Goal: Task Accomplishment & Management: Use online tool/utility

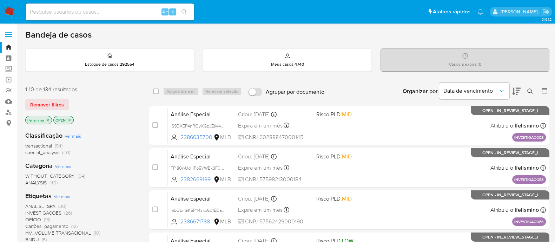
click at [78, 17] on div "Alt s" at bounding box center [110, 12] width 169 height 17
click at [80, 16] on input at bounding box center [110, 11] width 169 height 9
paste input "lS9DX5P4nROyXGpJZsV46RZF"
type input "lS9DX5P4nROyXGpJZsV46RZF"
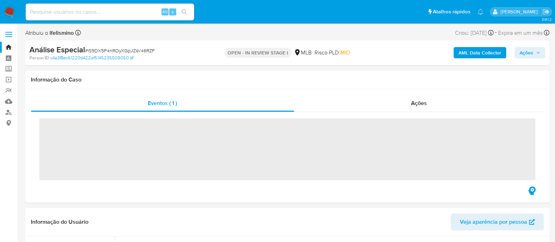
scroll to position [364, 0]
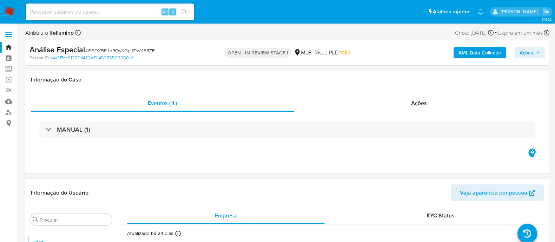
select select "10"
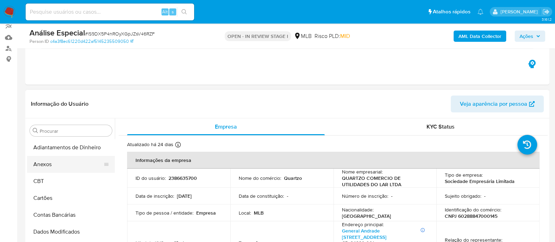
scroll to position [44, 0]
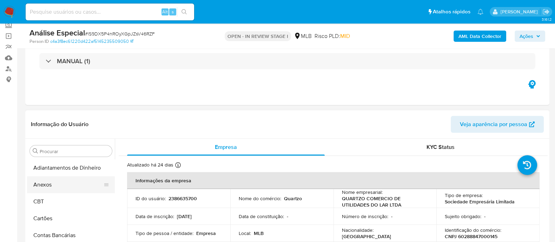
click at [46, 180] on button "Anexos" at bounding box center [68, 184] width 82 height 17
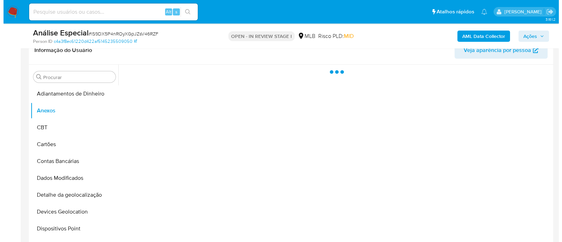
scroll to position [132, 0]
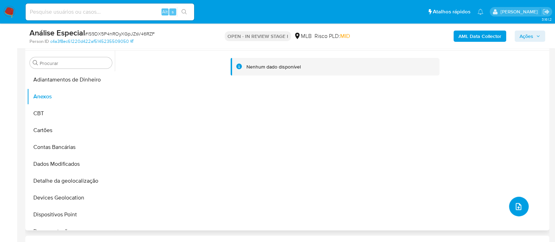
click at [517, 201] on button "upload-file" at bounding box center [519, 207] width 20 height 20
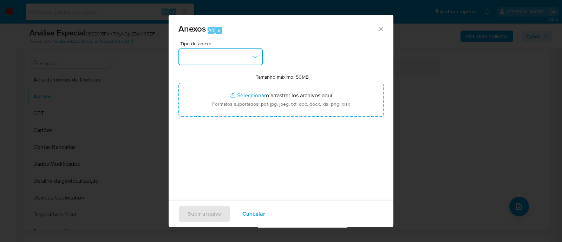
drag, startPoint x: 215, startPoint y: 58, endPoint x: 221, endPoint y: 62, distance: 7.5
click at [214, 59] on button "button" at bounding box center [220, 56] width 84 height 17
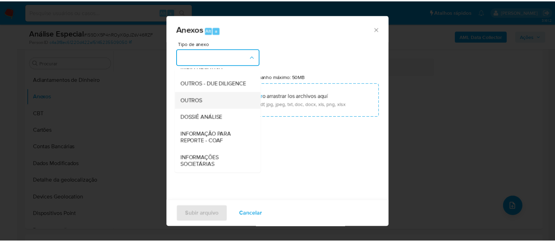
scroll to position [108, 0]
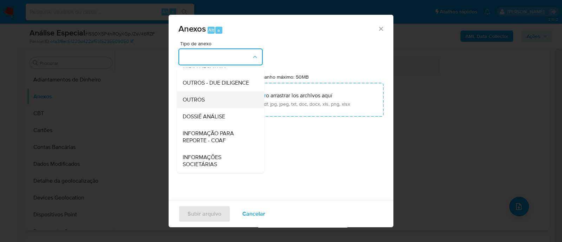
click at [229, 103] on div "OUTROS" at bounding box center [219, 99] width 72 height 17
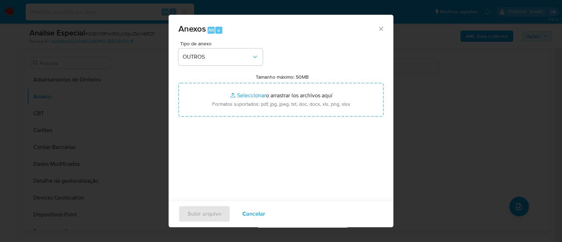
click at [444, 112] on div "Anexos Alt a Tipo de anexo OUTROS Tamanho máximo: 50MB Seleccionar archivos Sel…" at bounding box center [281, 121] width 562 height 242
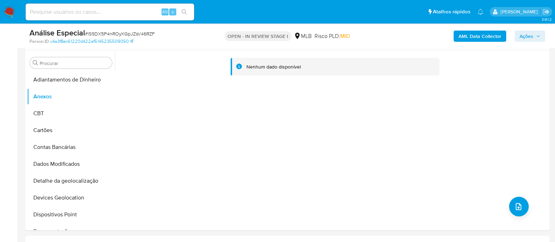
click at [477, 37] on b "AML Data Collector" at bounding box center [480, 36] width 43 height 11
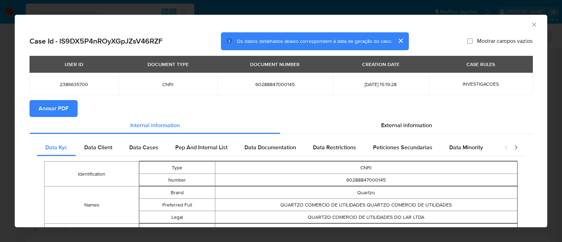
drag, startPoint x: 62, startPoint y: 110, endPoint x: 88, endPoint y: 85, distance: 36.0
click at [63, 109] on span "Anexar PDF" at bounding box center [54, 108] width 30 height 15
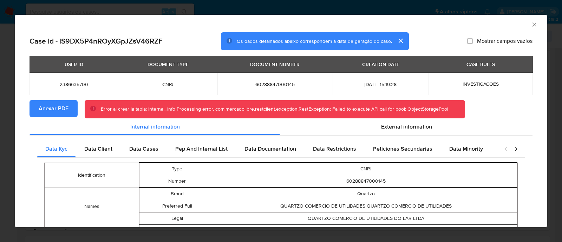
click at [404, 4] on div "AML Data Collector Case Id - lS9DX5P4nROyXGpJZsV46RZF Os dados detalhados abaix…" at bounding box center [281, 121] width 562 height 242
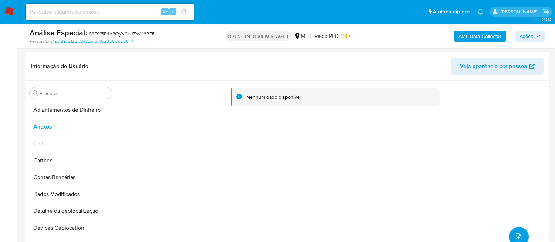
scroll to position [87, 0]
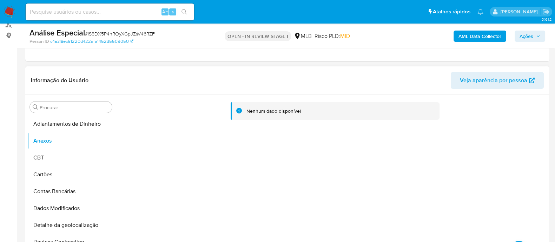
click at [329, 162] on div "Nenhum dado disponível" at bounding box center [331, 185] width 433 height 180
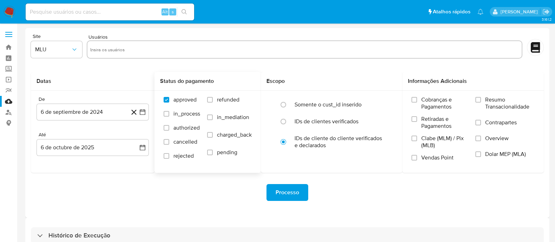
scroll to position [41, 0]
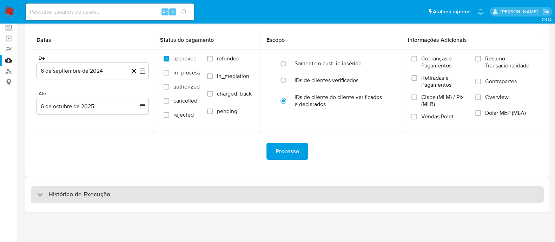
click at [187, 191] on div "Histórico de Execução" at bounding box center [287, 194] width 513 height 17
select select "10"
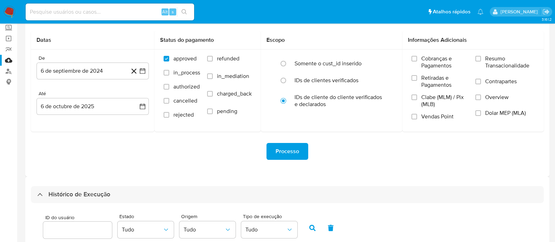
scroll to position [173, 0]
